Goal: Information Seeking & Learning: Learn about a topic

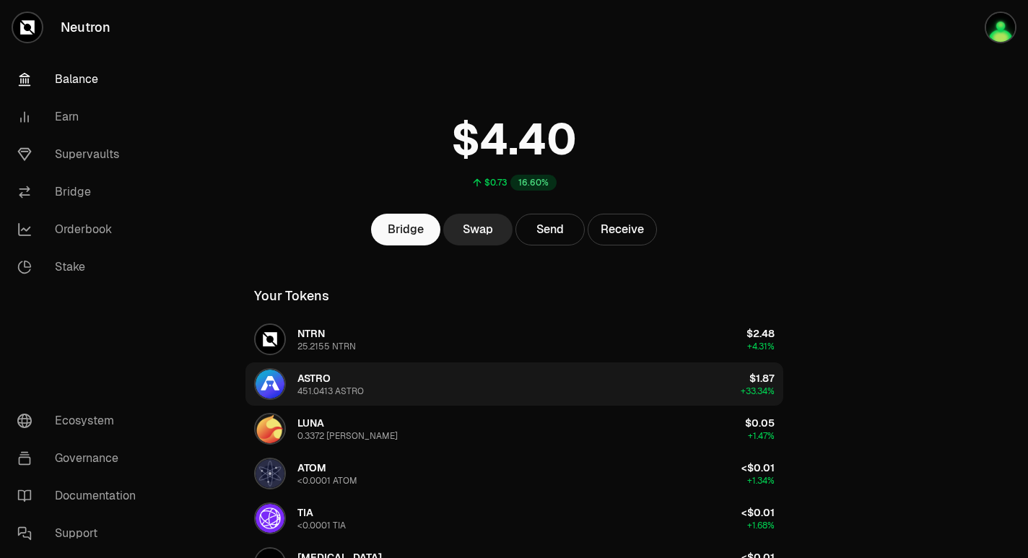
click at [648, 388] on button "ASTRO 451.0413 ASTRO $1.87 +33.34%" at bounding box center [515, 384] width 538 height 43
click at [578, 398] on button "ASTRO 451.0413 ASTRO $1.87 +33.34%" at bounding box center [515, 384] width 538 height 43
click at [321, 378] on span "ASTRO" at bounding box center [314, 378] width 33 height 13
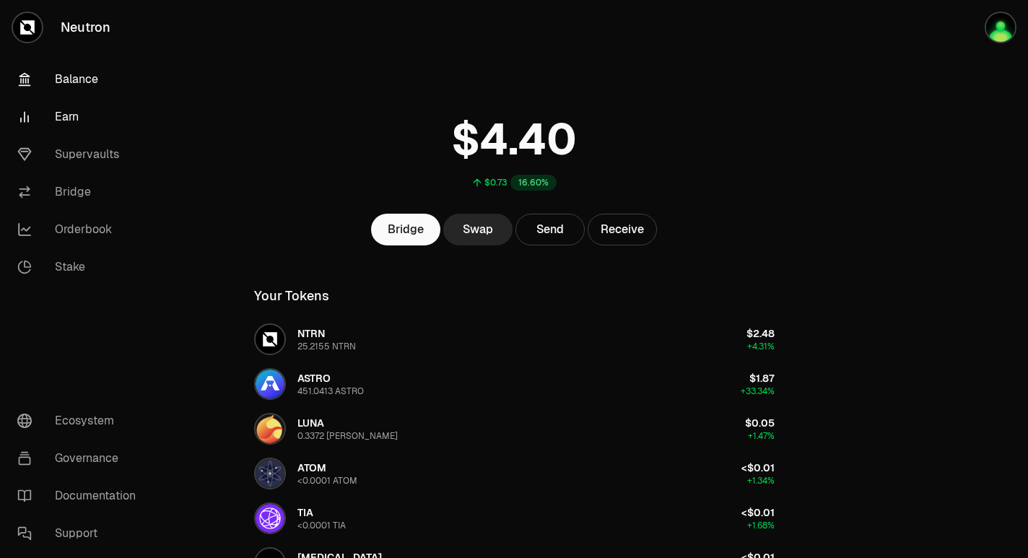
click at [86, 121] on link "Earn" at bounding box center [81, 117] width 150 height 38
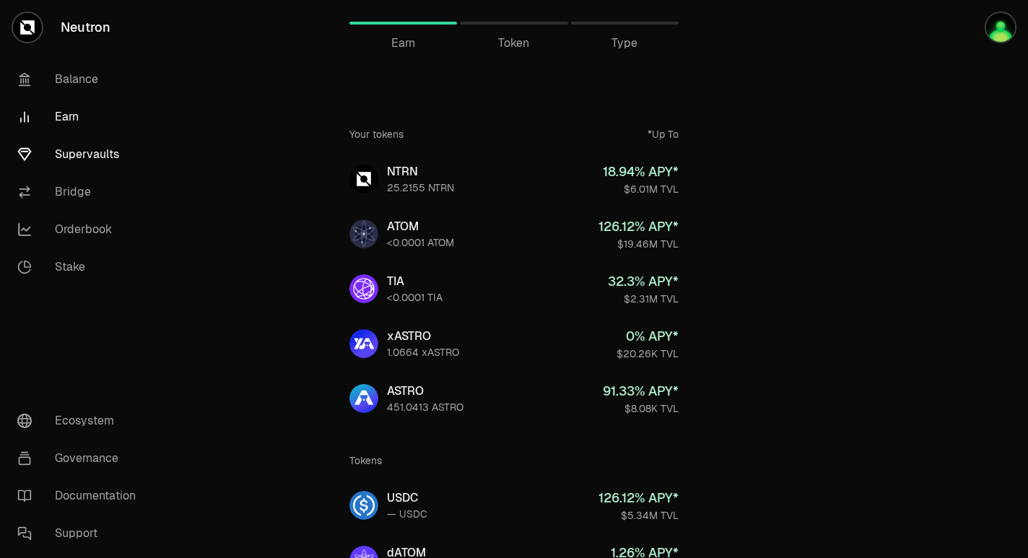
click at [95, 153] on link "Supervaults" at bounding box center [81, 155] width 150 height 38
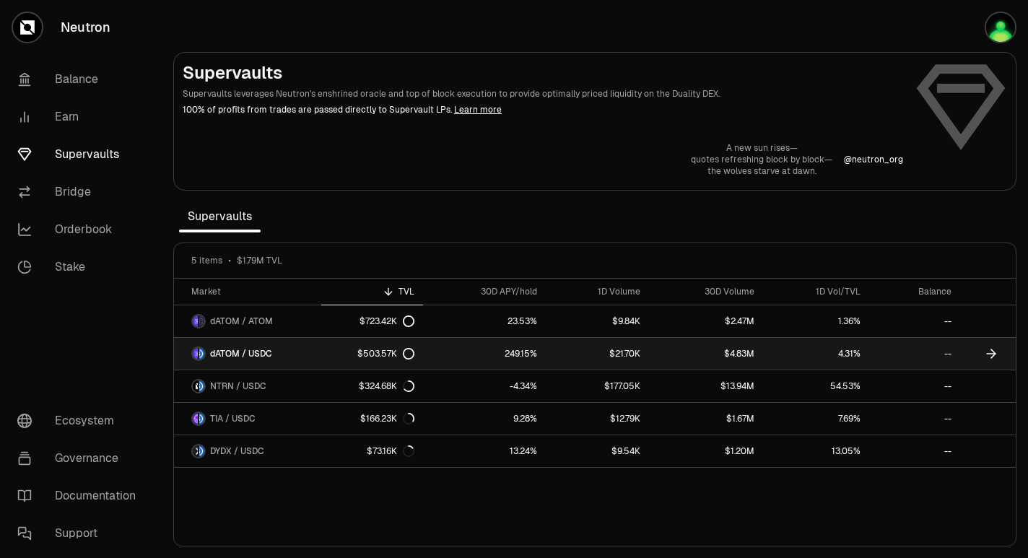
click at [475, 355] on link "249.15%" at bounding box center [484, 354] width 123 height 32
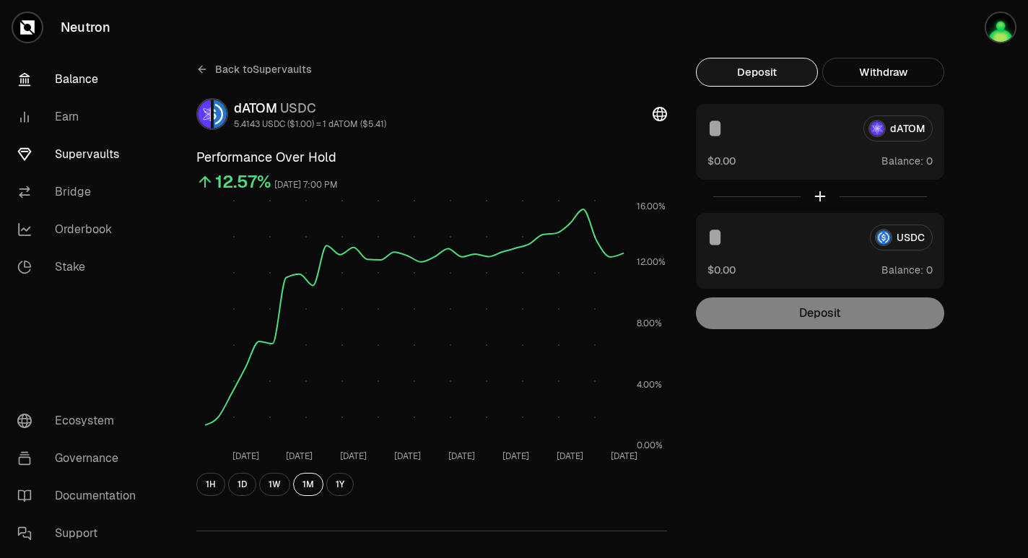
click at [65, 85] on link "Balance" at bounding box center [81, 80] width 150 height 38
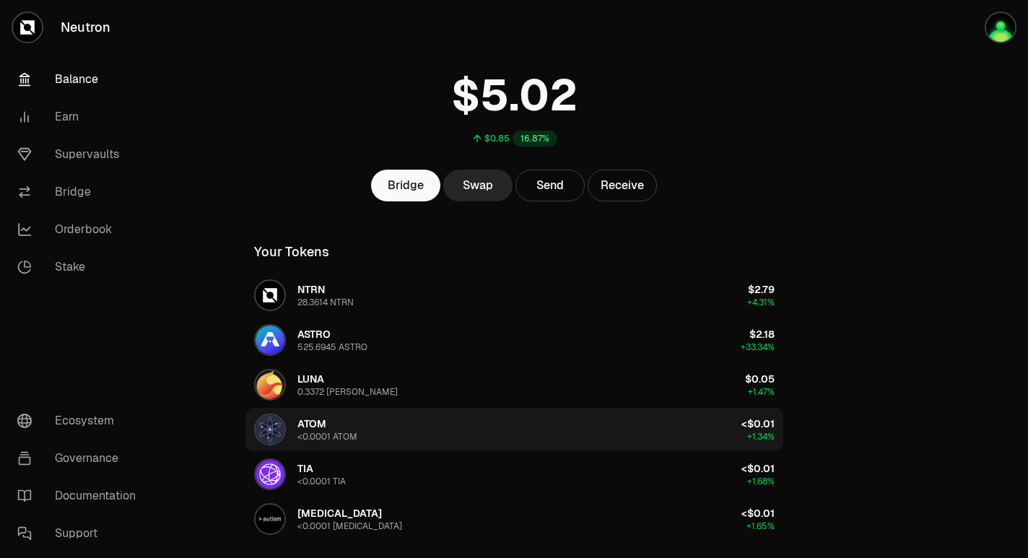
scroll to position [42, 0]
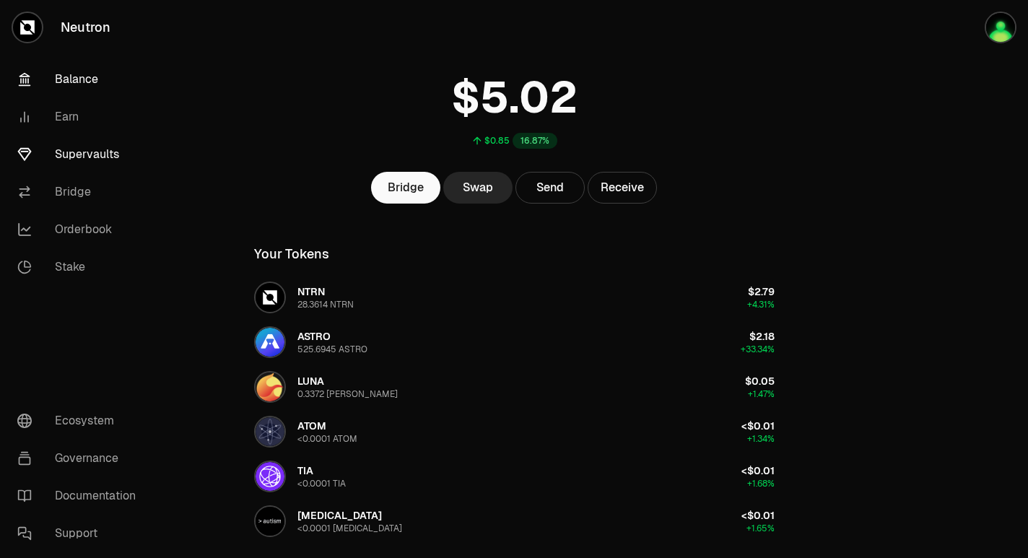
click at [89, 149] on link "Supervaults" at bounding box center [81, 155] width 150 height 38
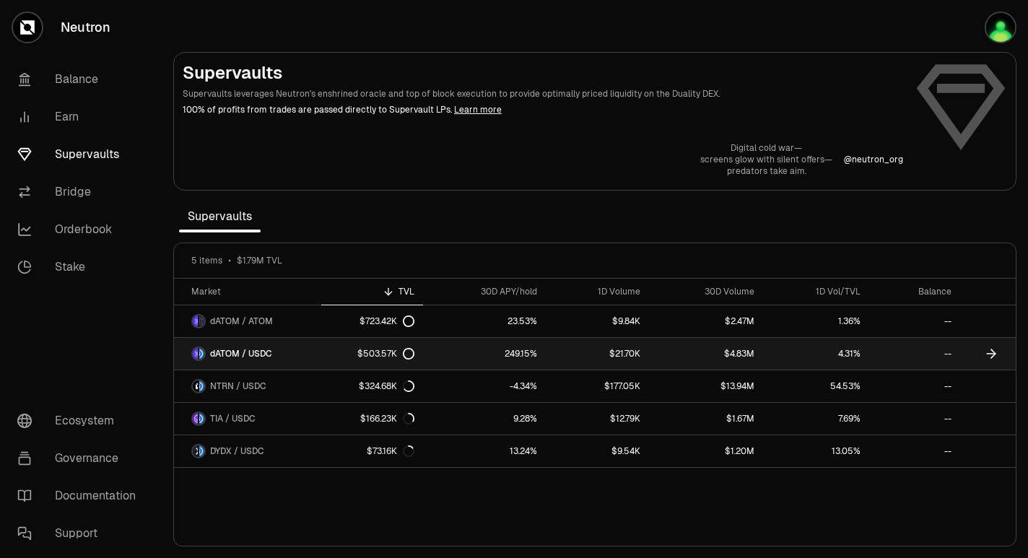
click at [381, 367] on link "$503.57K" at bounding box center [372, 354] width 102 height 32
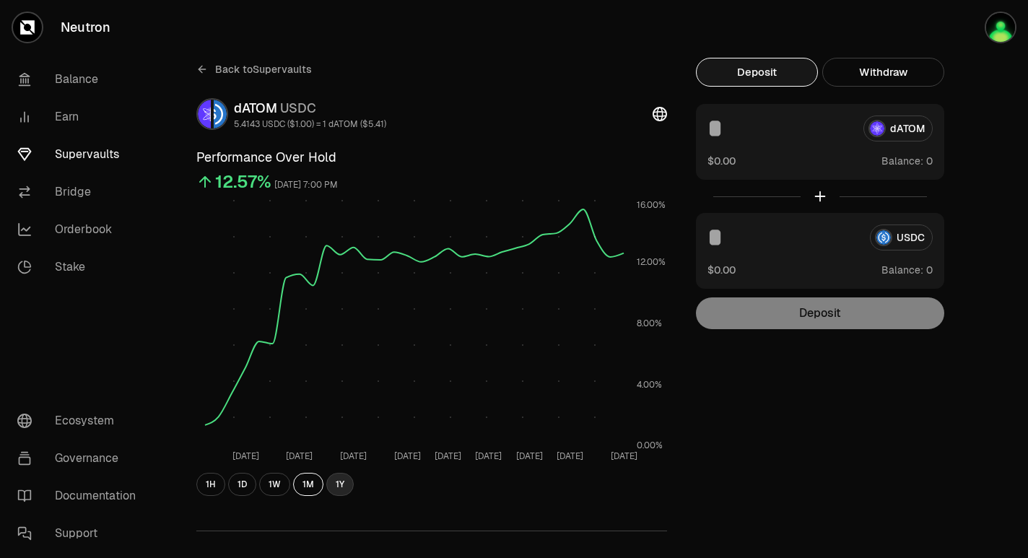
click at [339, 487] on button "1Y" at bounding box center [339, 484] width 27 height 23
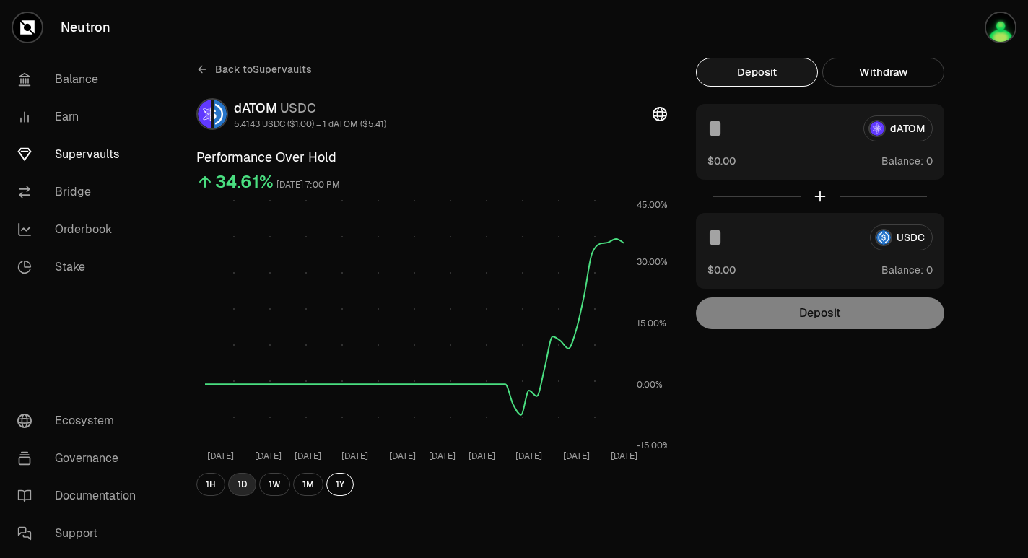
click at [243, 482] on button "1D" at bounding box center [242, 484] width 28 height 23
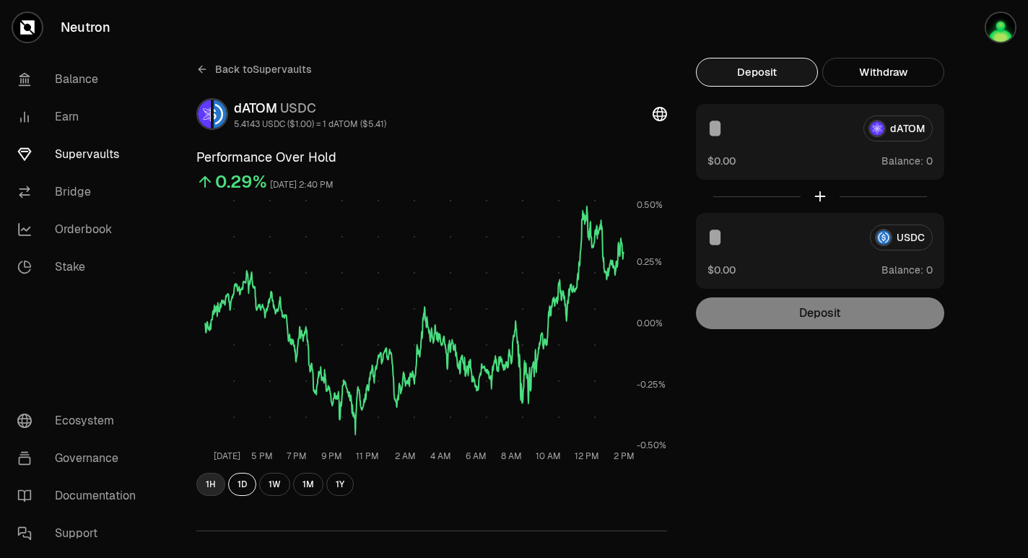
click at [207, 484] on button "1H" at bounding box center [210, 484] width 29 height 23
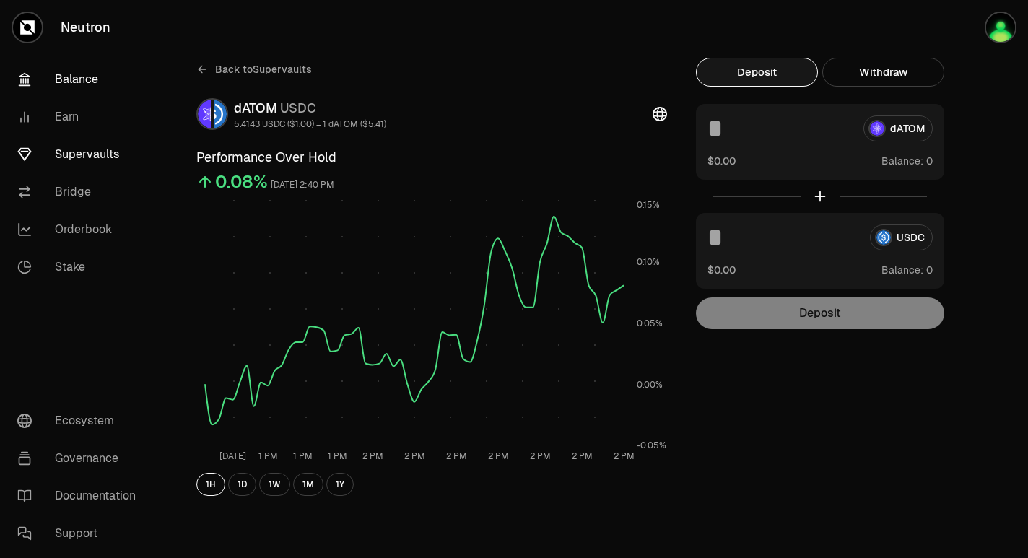
click at [71, 80] on link "Balance" at bounding box center [81, 80] width 150 height 38
